Goal: Task Accomplishment & Management: Use online tool/utility

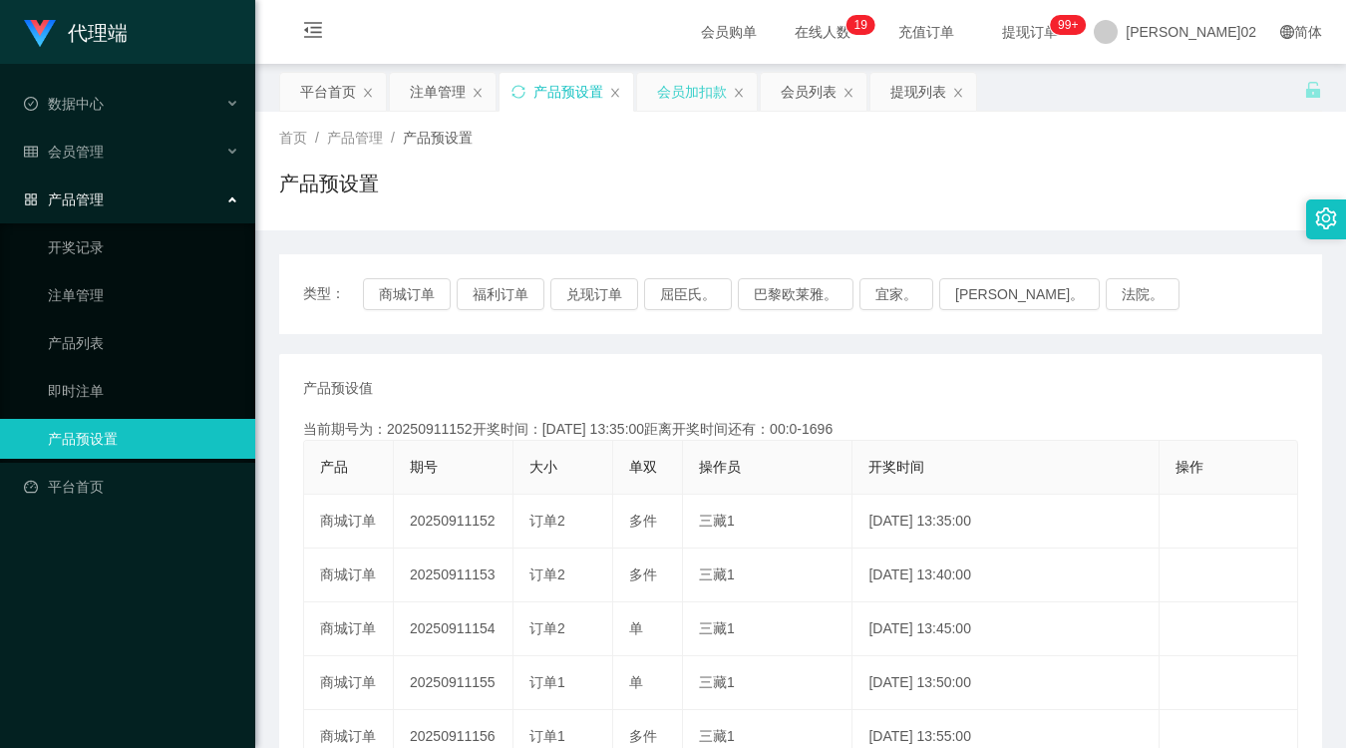
click at [684, 90] on div "会员加扣款" at bounding box center [692, 92] width 70 height 38
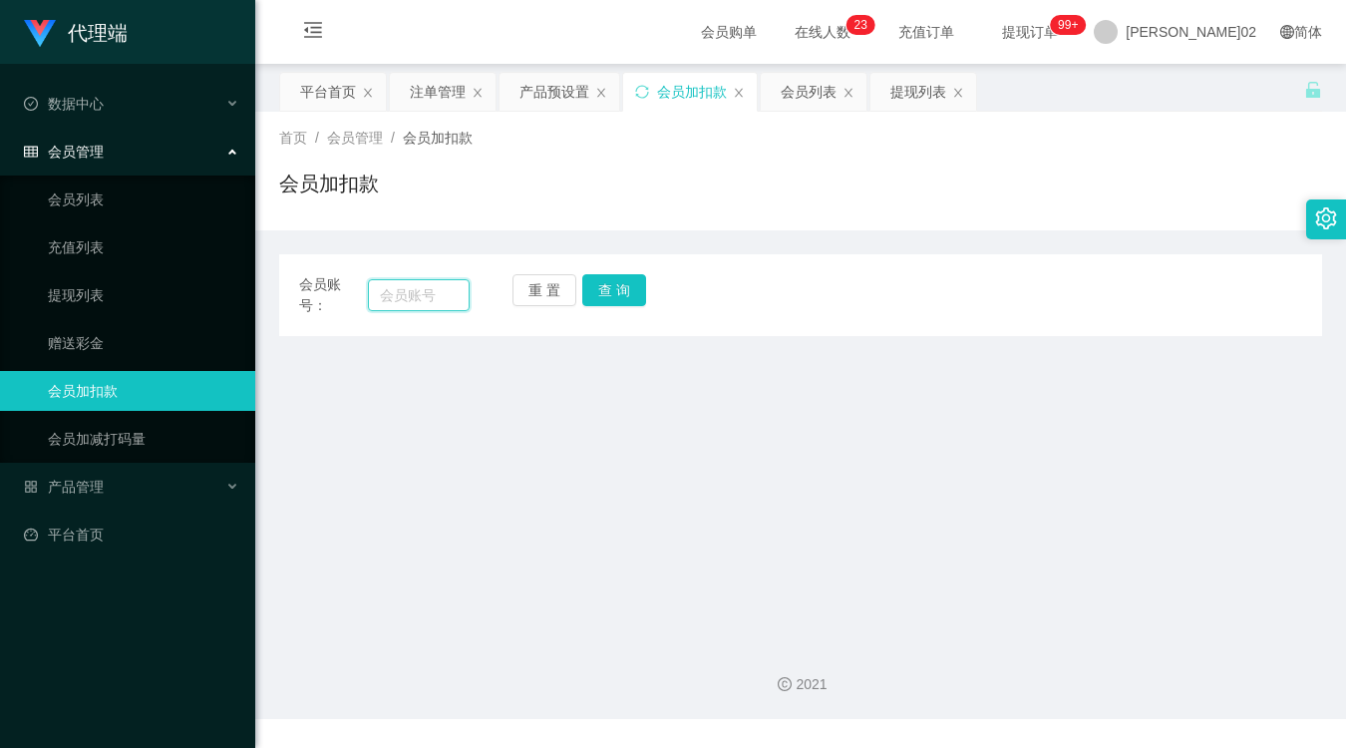
click at [369, 292] on input "text" at bounding box center [419, 295] width 102 height 32
click at [384, 292] on input "text" at bounding box center [419, 295] width 102 height 32
paste input "Trio99"
type input "Trio99"
click at [602, 290] on button "查 询" at bounding box center [614, 290] width 64 height 32
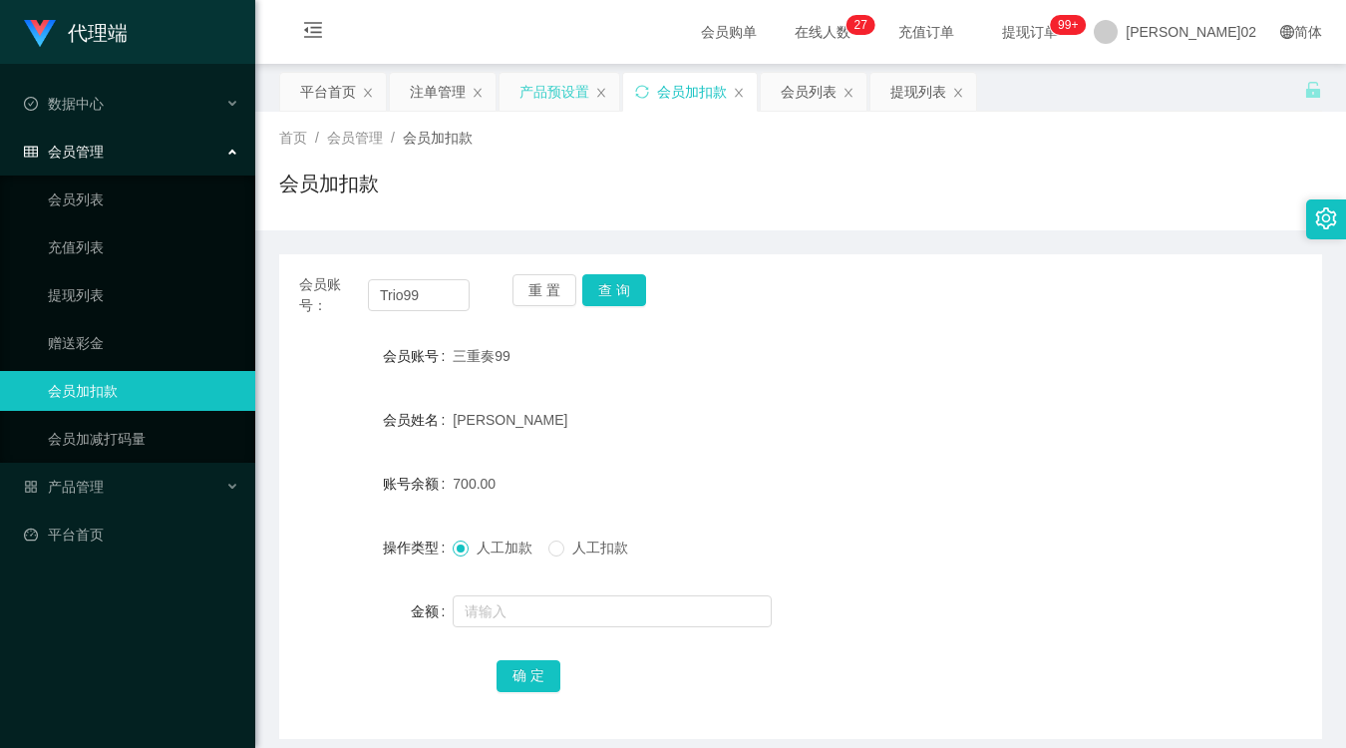
click at [550, 87] on div "产品预设置" at bounding box center [554, 92] width 70 height 38
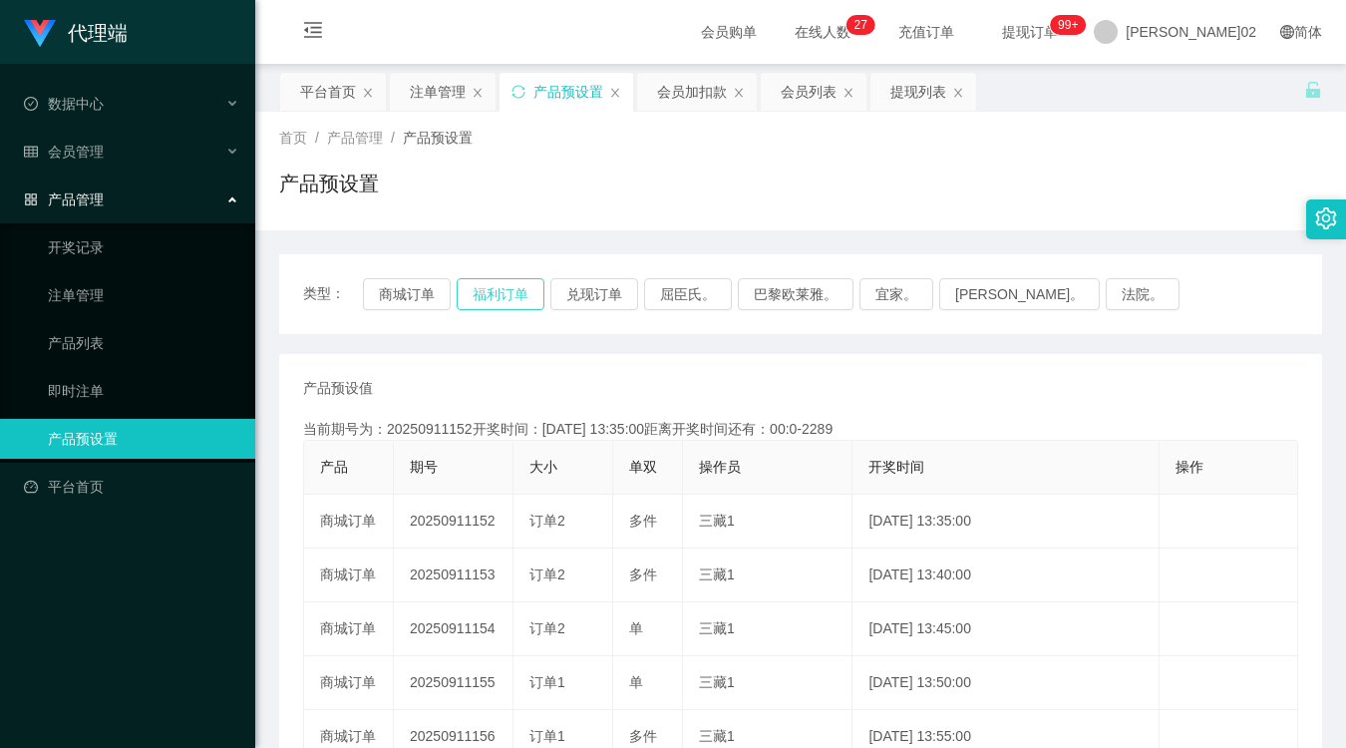
click at [509, 291] on button "福利订单" at bounding box center [501, 294] width 88 height 32
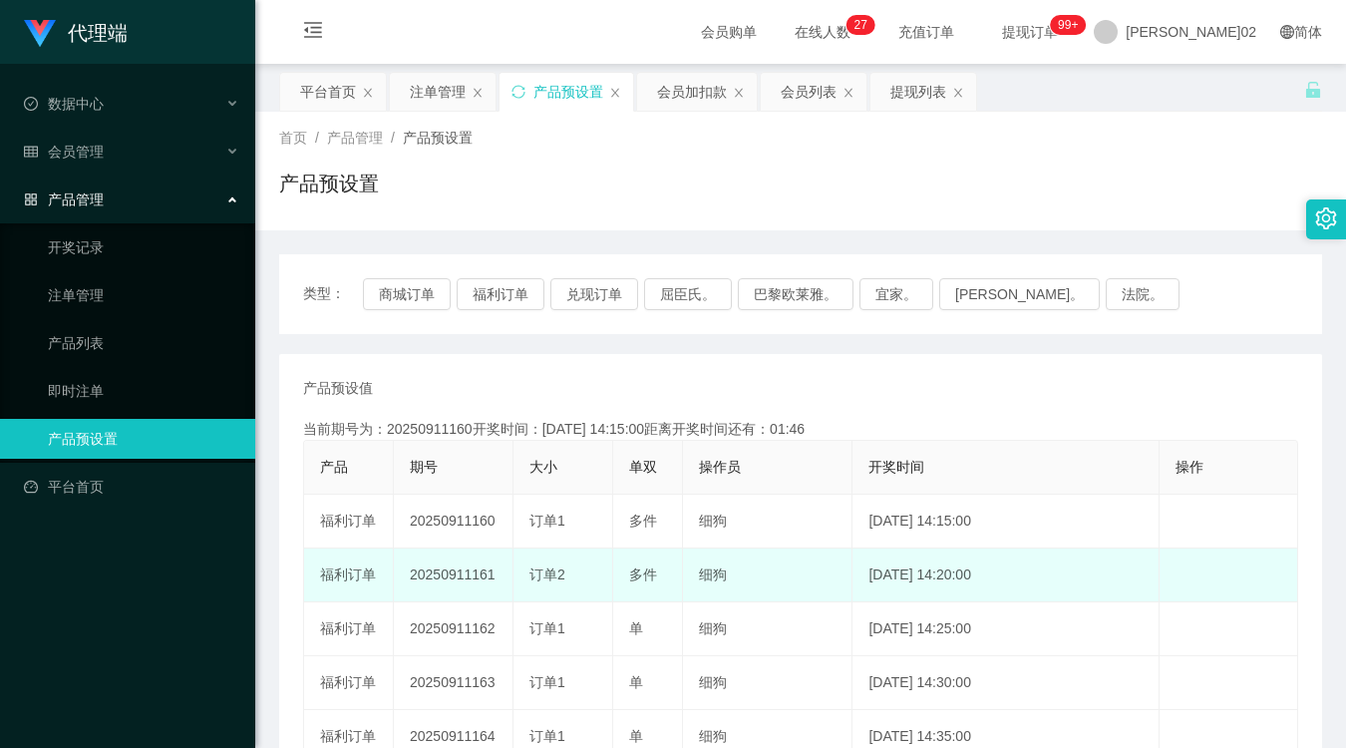
click at [464, 571] on td "20250911161" at bounding box center [454, 575] width 120 height 54
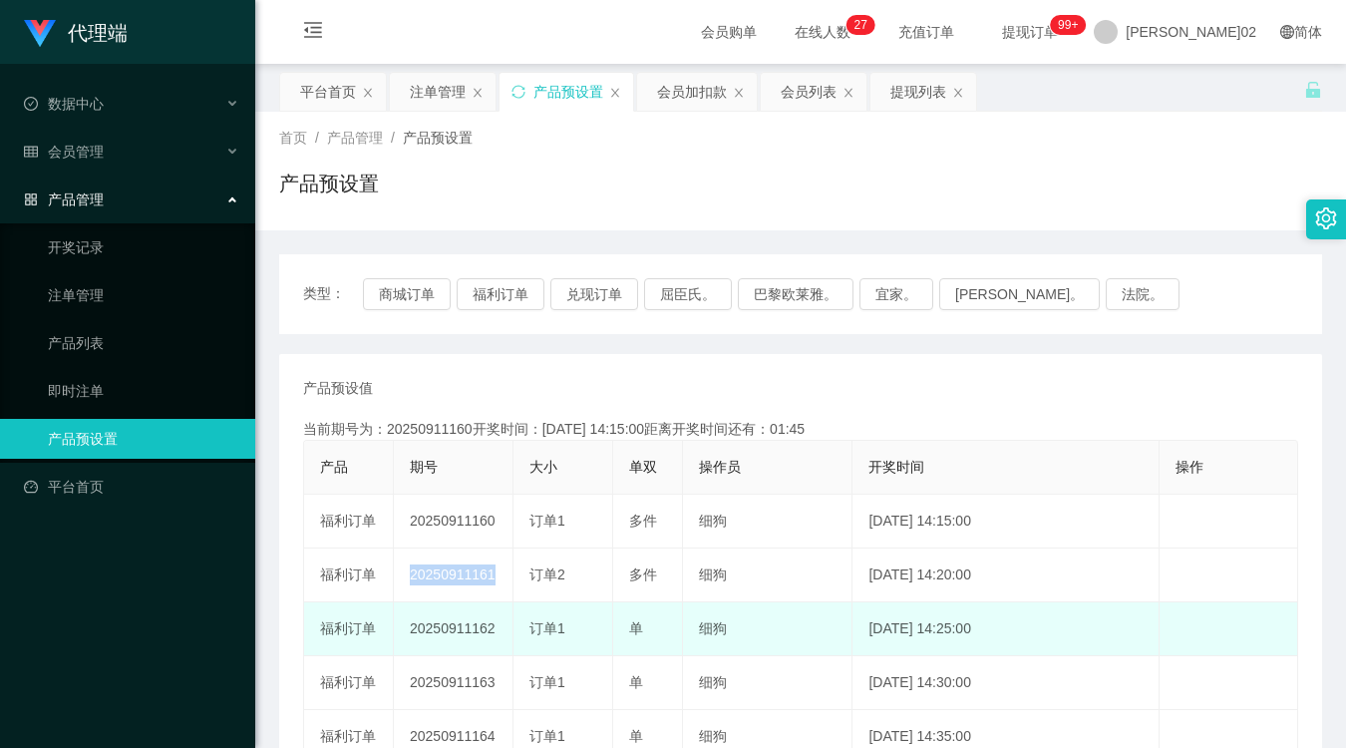
copy td "20250911161"
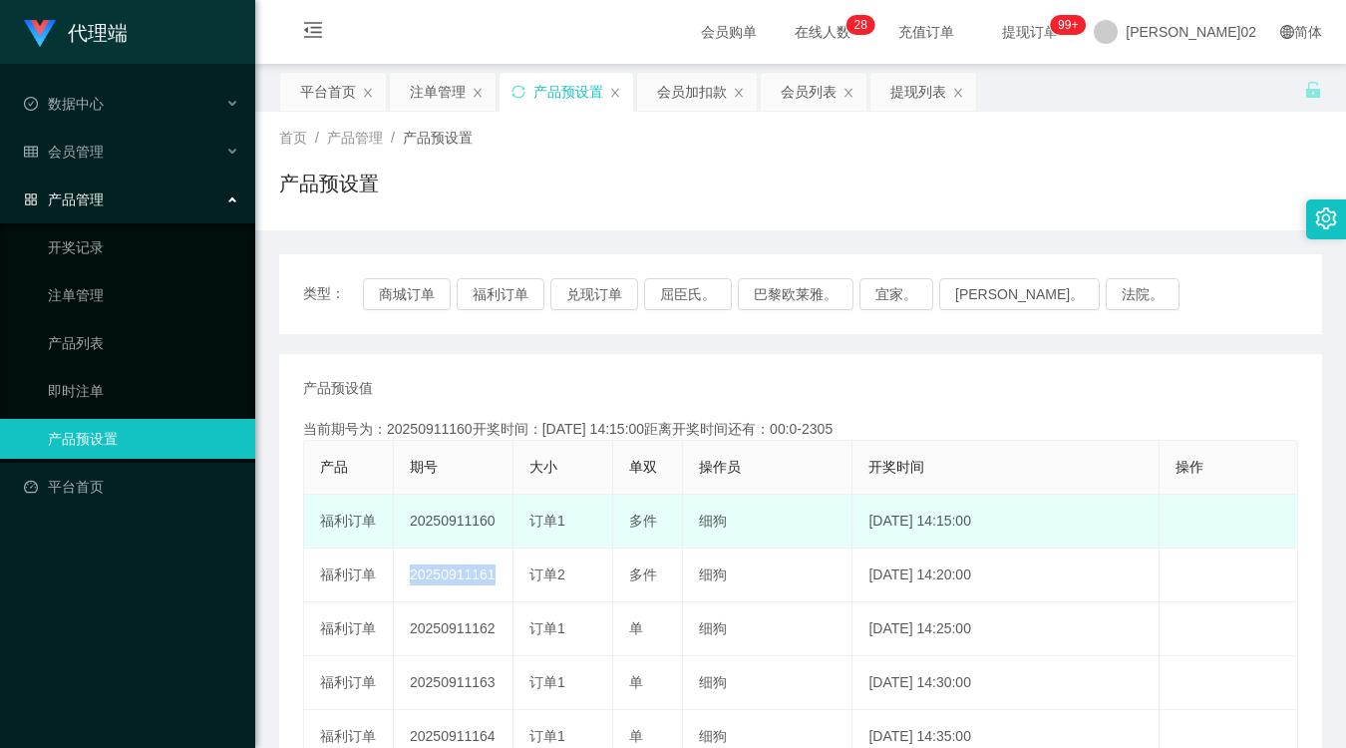
click at [519, 532] on td "订单1" at bounding box center [563, 521] width 100 height 54
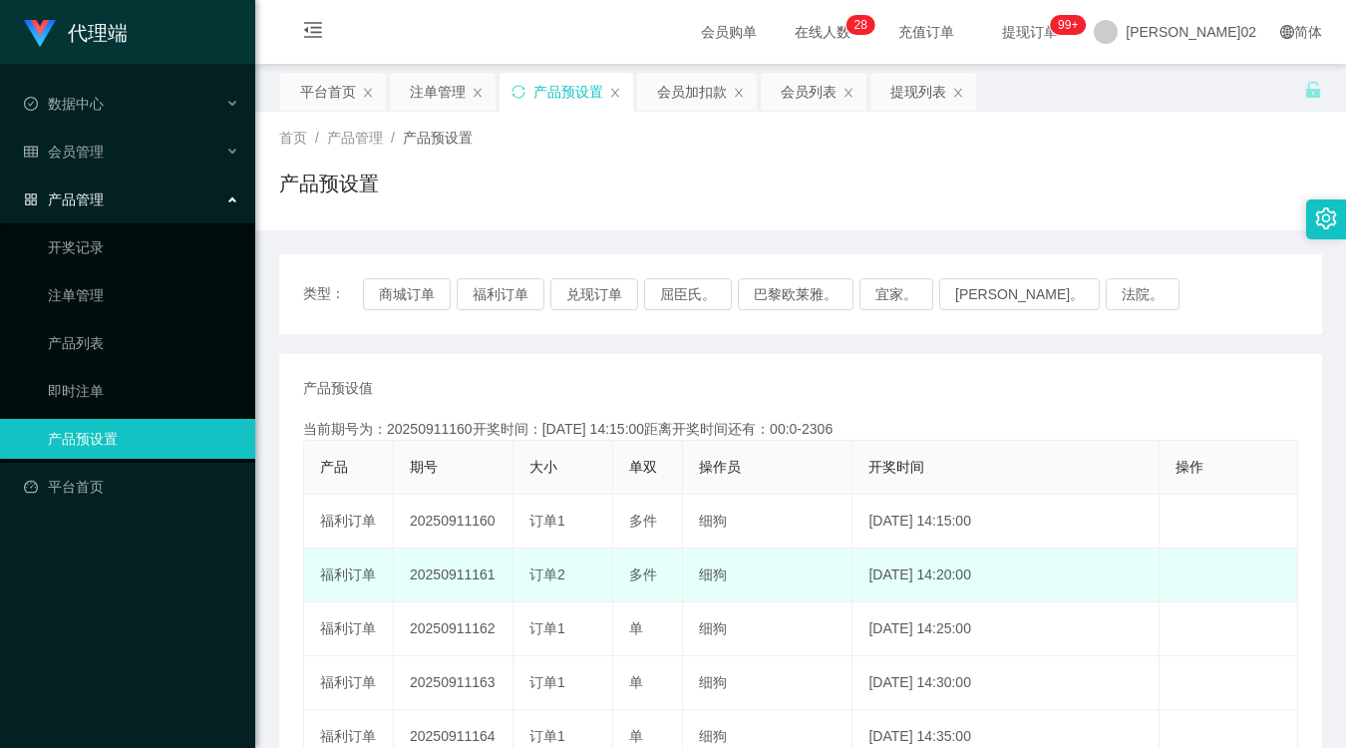
drag, startPoint x: 606, startPoint y: 561, endPoint x: 715, endPoint y: 492, distance: 128.6
click at [608, 559] on td "订单2" at bounding box center [563, 575] width 100 height 54
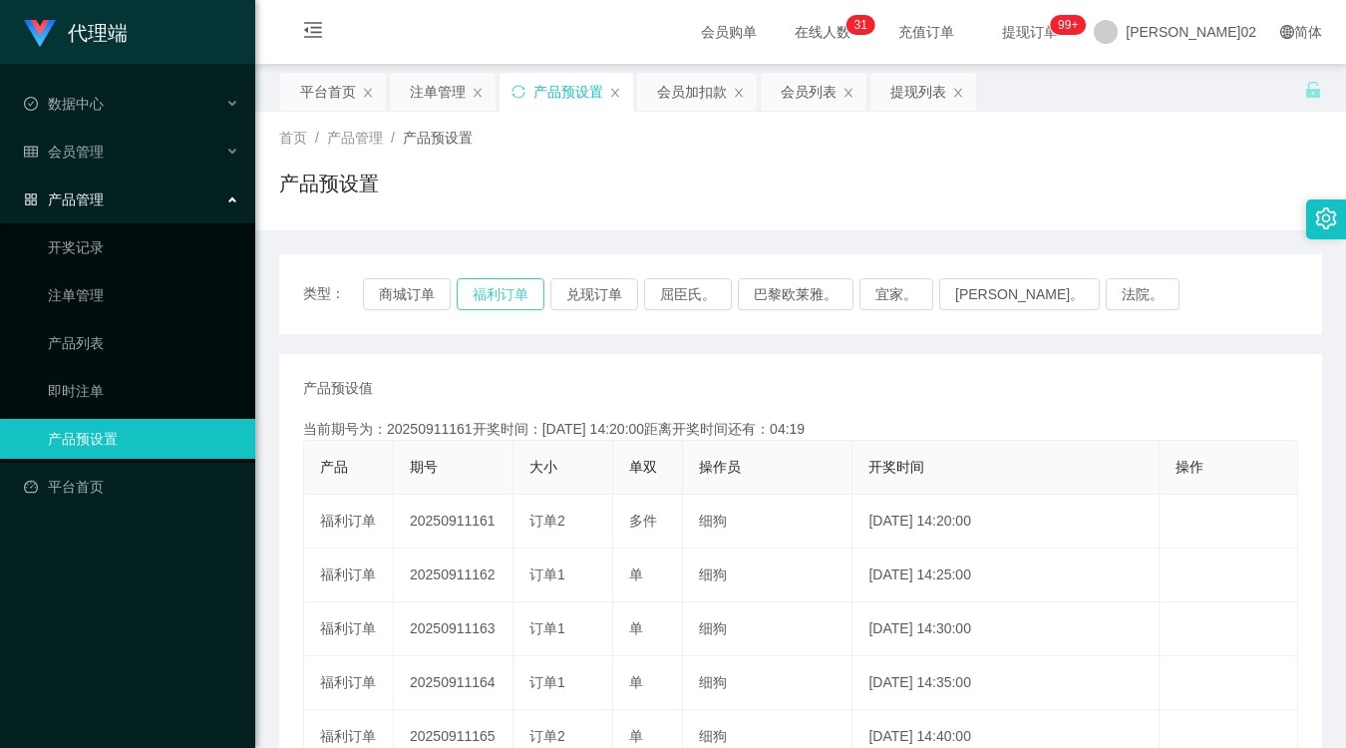
click at [476, 289] on button "福利订单" at bounding box center [501, 294] width 88 height 32
click at [460, 286] on button "福利订单" at bounding box center [501, 294] width 88 height 32
click at [489, 286] on button "福利订单" at bounding box center [501, 294] width 88 height 32
